Goal: Transaction & Acquisition: Download file/media

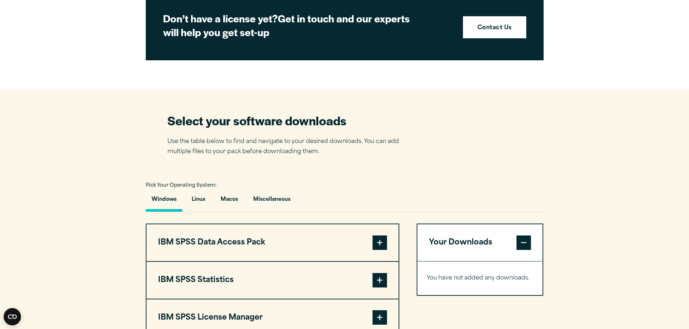
scroll to position [361, 0]
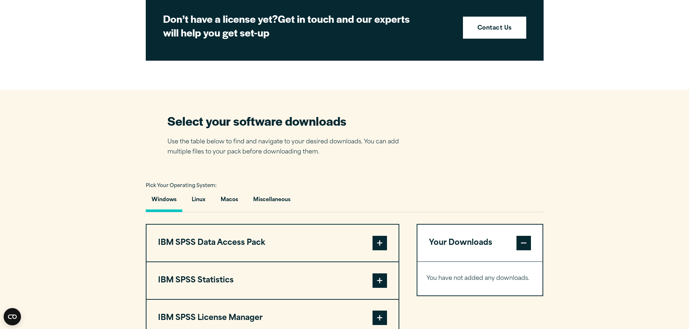
click at [171, 198] on button "Windows" at bounding box center [164, 202] width 37 height 21
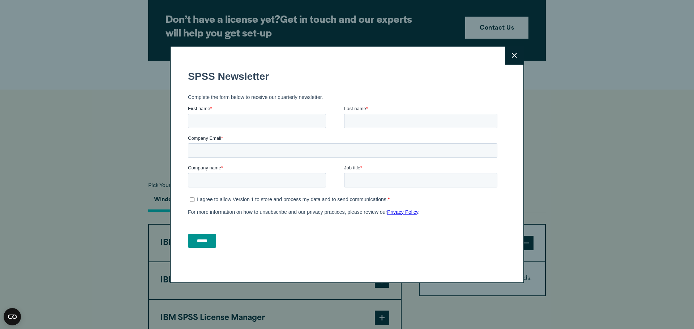
click at [512, 58] on icon at bounding box center [514, 55] width 5 height 5
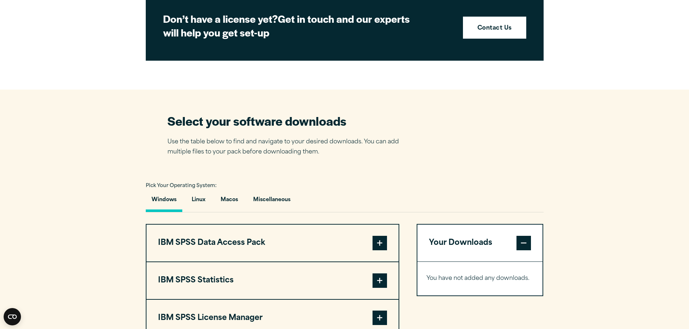
click at [378, 279] on span at bounding box center [379, 281] width 14 height 14
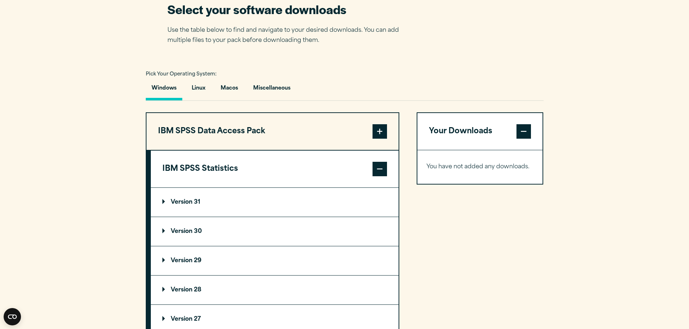
scroll to position [506, 0]
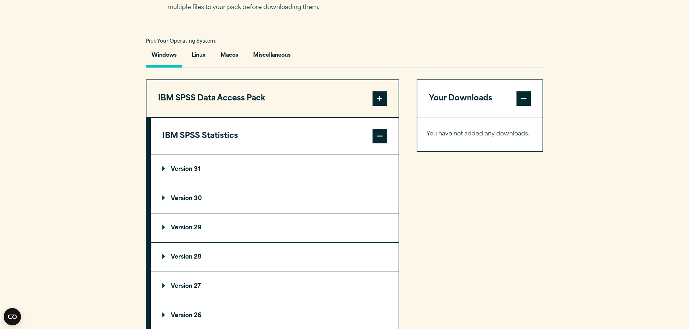
click at [187, 226] on p "Version 29" at bounding box center [181, 228] width 39 height 6
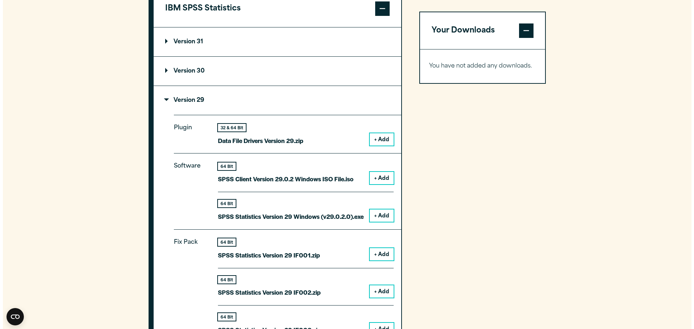
scroll to position [651, 0]
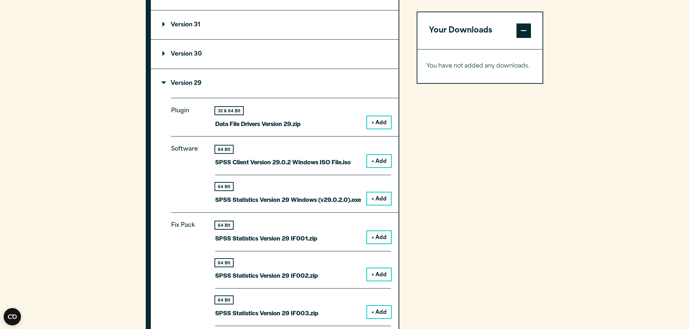
click at [377, 198] on button "+ Add" at bounding box center [379, 199] width 24 height 12
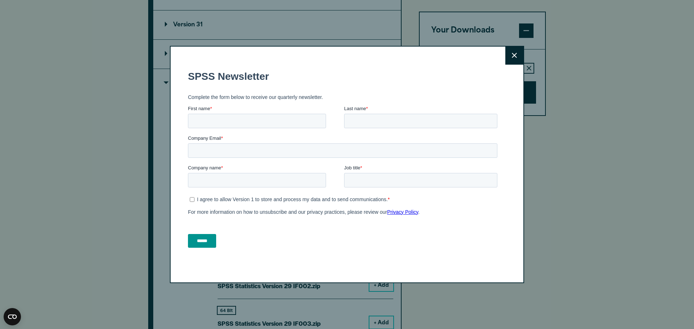
click at [512, 57] on icon at bounding box center [514, 55] width 5 height 5
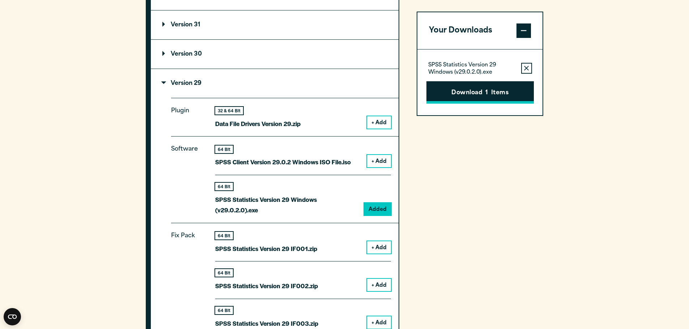
click at [484, 93] on button "Download 1 Items" at bounding box center [479, 92] width 107 height 22
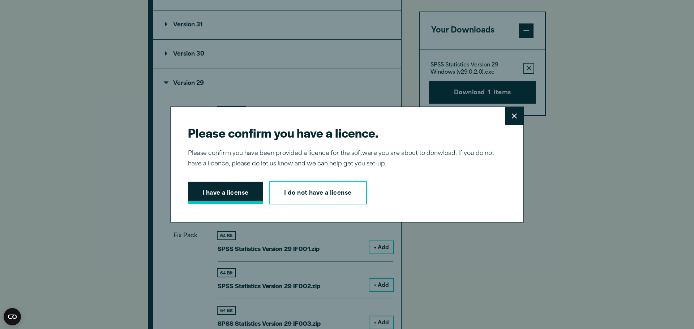
click at [224, 193] on button "I have a license" at bounding box center [225, 193] width 75 height 22
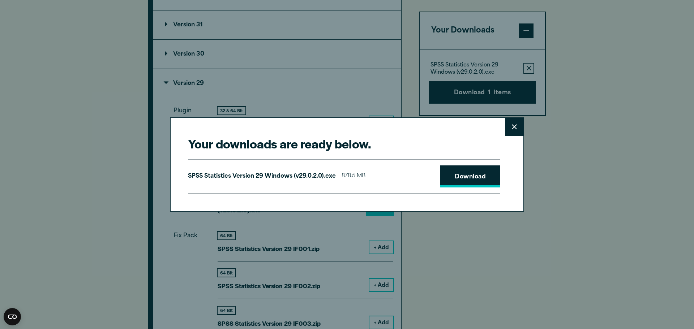
click at [472, 173] on link "Download" at bounding box center [470, 177] width 60 height 22
